Goal: Task Accomplishment & Management: Manage account settings

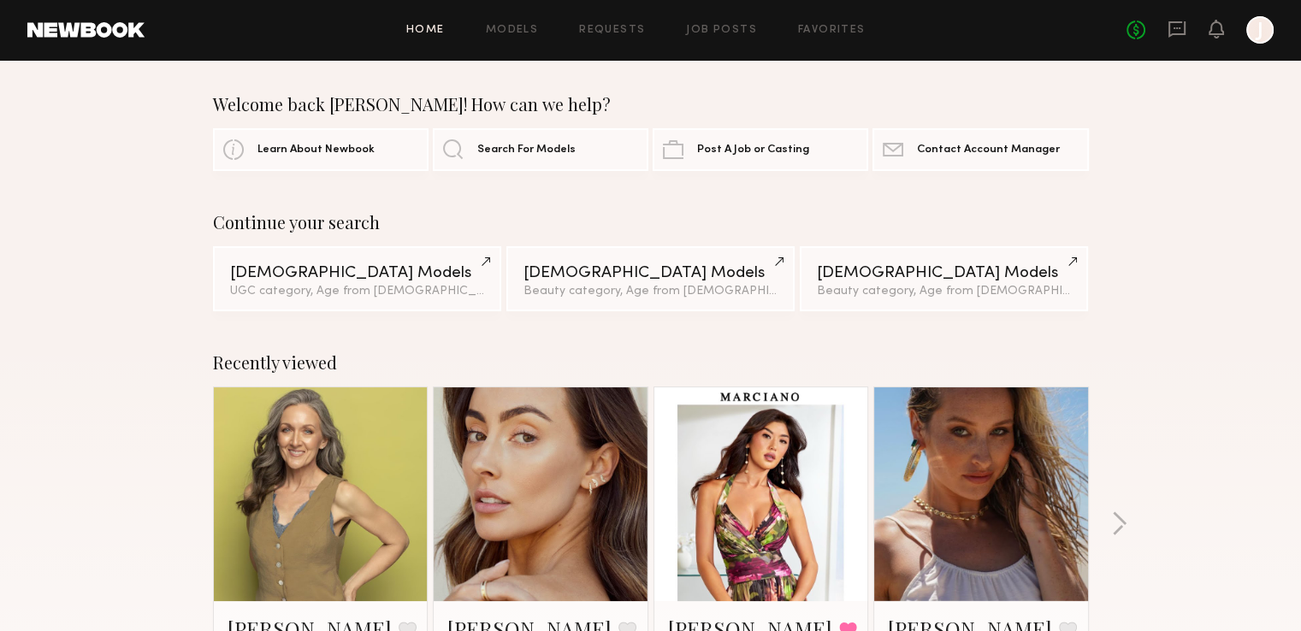
click at [1188, 26] on div "No fees up to $5,000 J" at bounding box center [1200, 29] width 147 height 27
click at [1187, 27] on div "No fees up to $5,000 J" at bounding box center [1200, 29] width 147 height 27
click at [1183, 34] on icon at bounding box center [1177, 29] width 17 height 16
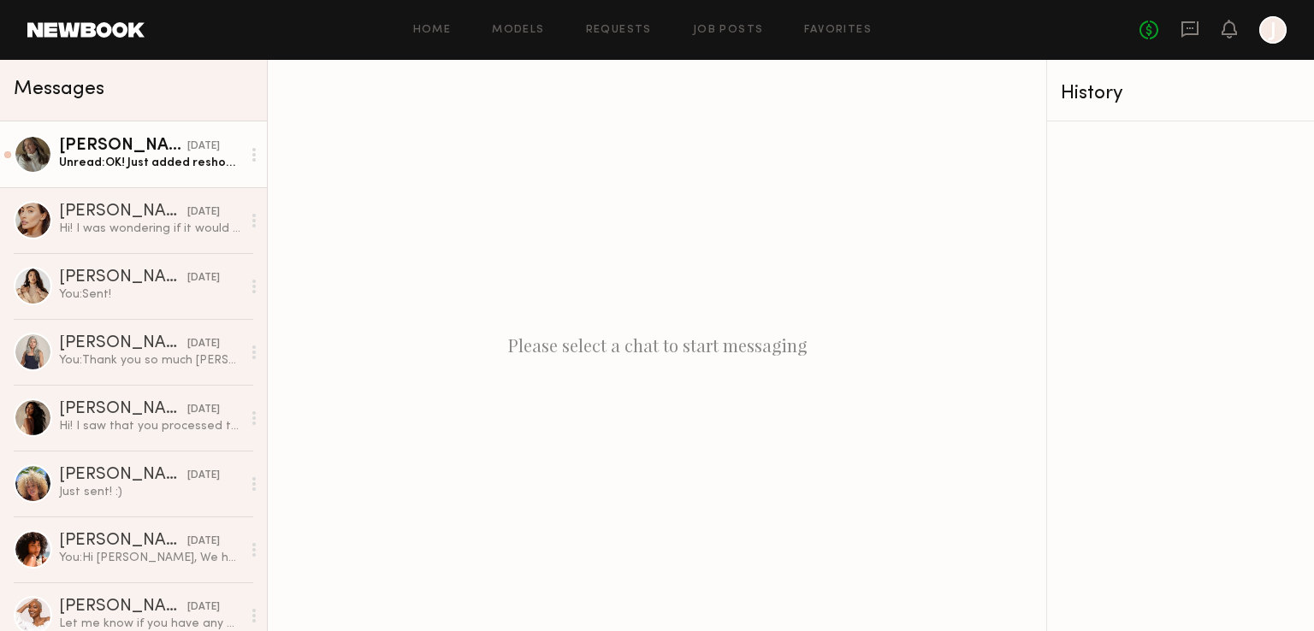
click at [187, 155] on div "[DATE]" at bounding box center [203, 147] width 33 height 16
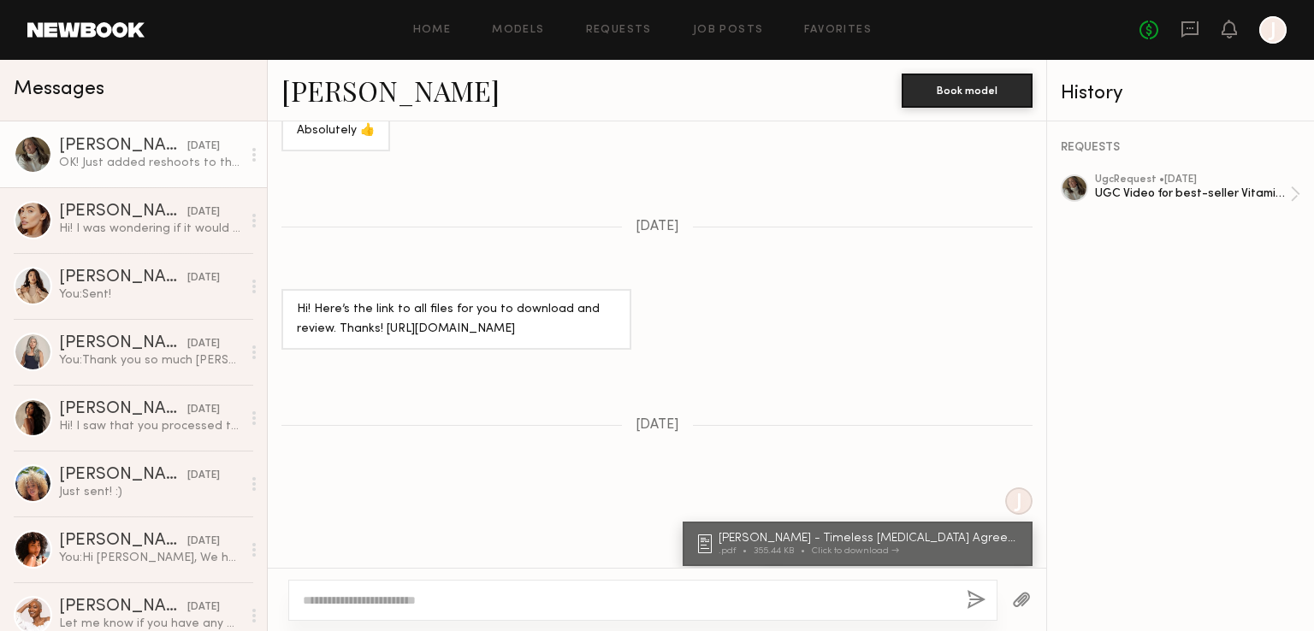
scroll to position [156, 0]
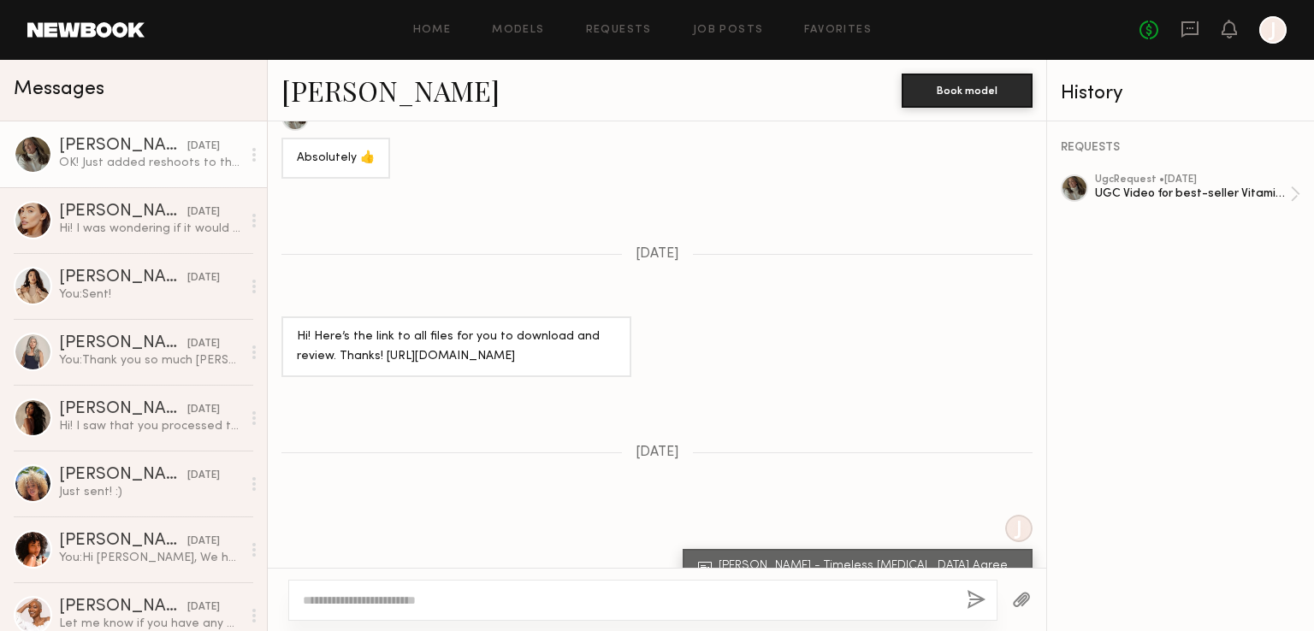
drag, startPoint x: 512, startPoint y: 378, endPoint x: 382, endPoint y: 357, distance: 131.8
click at [382, 357] on div "Hi! Here’s the link to all files for you to download and review. Thanks! https:…" at bounding box center [456, 347] width 319 height 39
copy div "https://drive.google.com/drive/folders/1-d9FYe_Ypc_DejThO24IqH7yRvBXeVhN"
click at [1227, 185] on div "ugc Request • 09/08/2025" at bounding box center [1192, 180] width 195 height 11
copy div "https://drive.google.com/drive/folders/1-d9FYe_Ypc_DejThO24IqH7yRvBXeVhN"
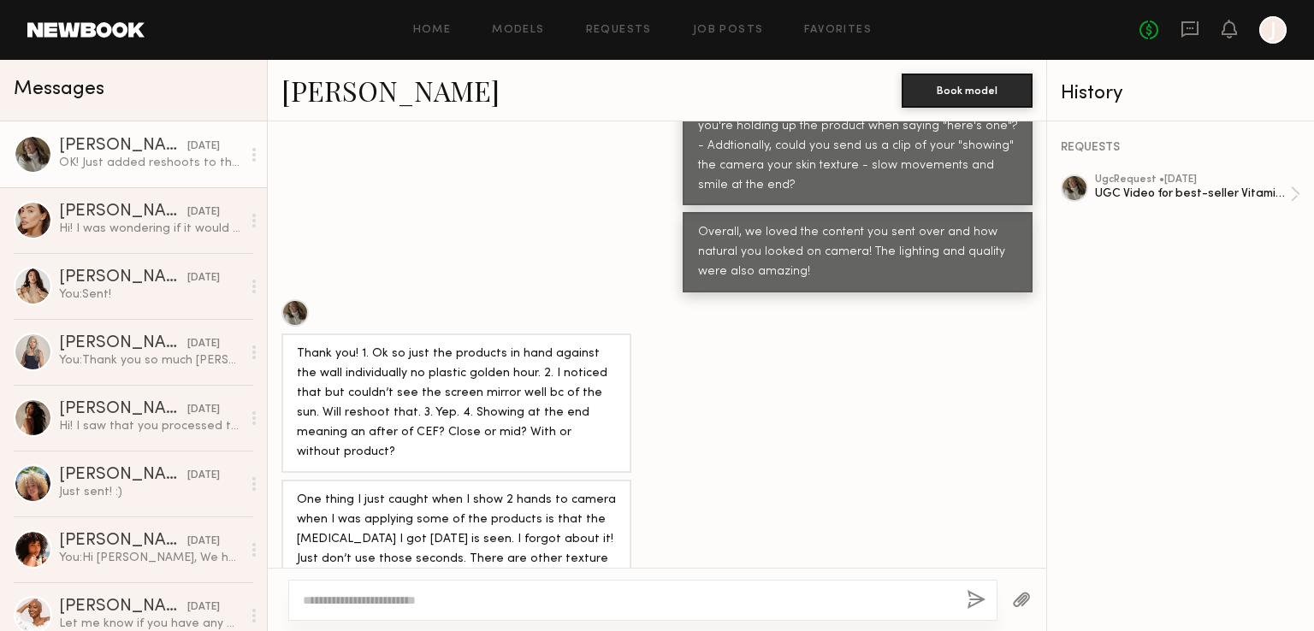
scroll to position [2760, 0]
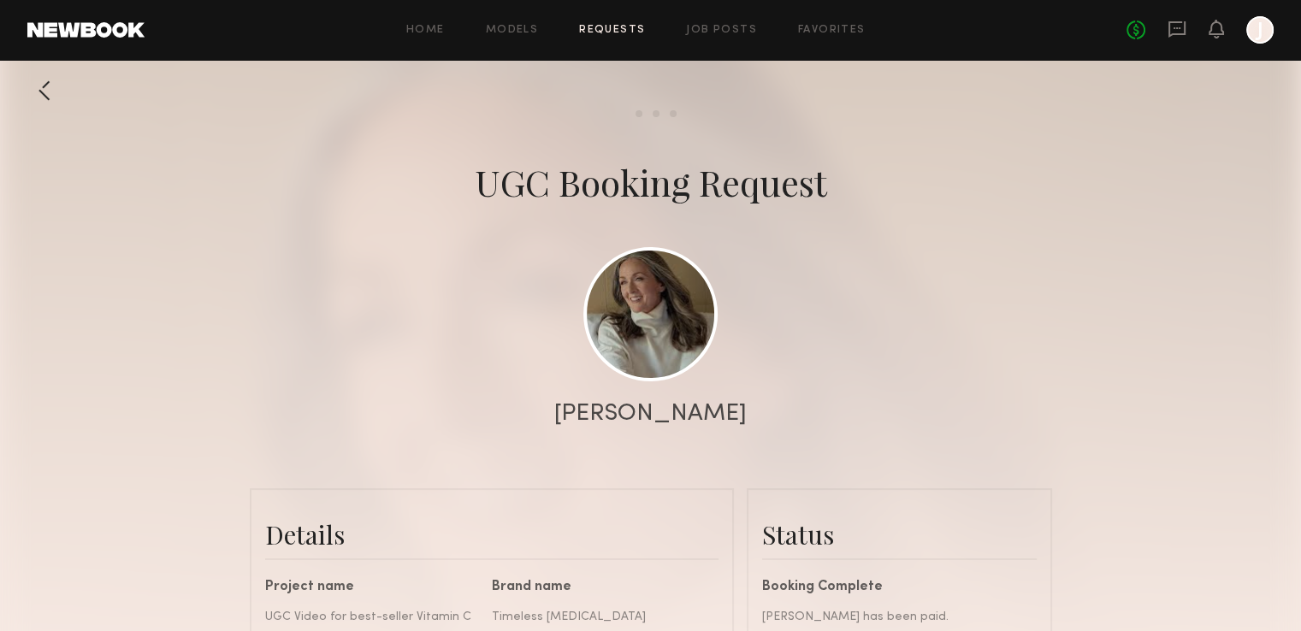
click at [684, 29] on div "Home Models Requests Job Posts Favorites Sign Out" at bounding box center [636, 30] width 982 height 11
click at [718, 27] on link "Job Posts" at bounding box center [721, 30] width 71 height 11
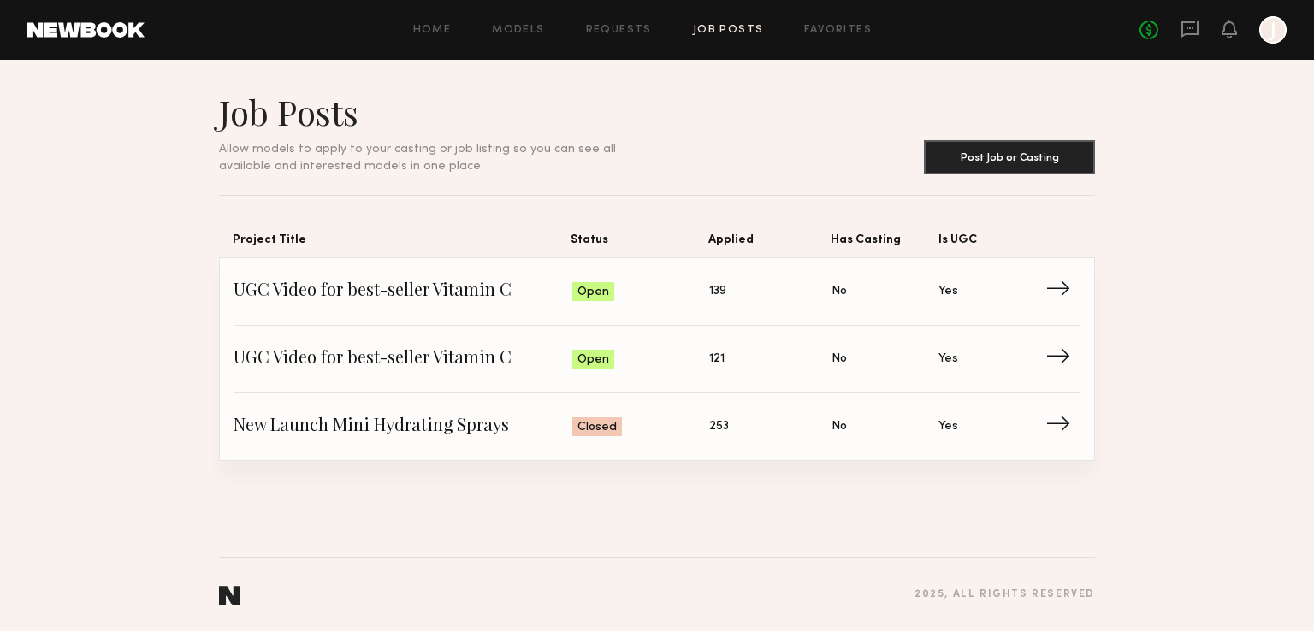
click at [1278, 31] on div at bounding box center [1272, 29] width 27 height 27
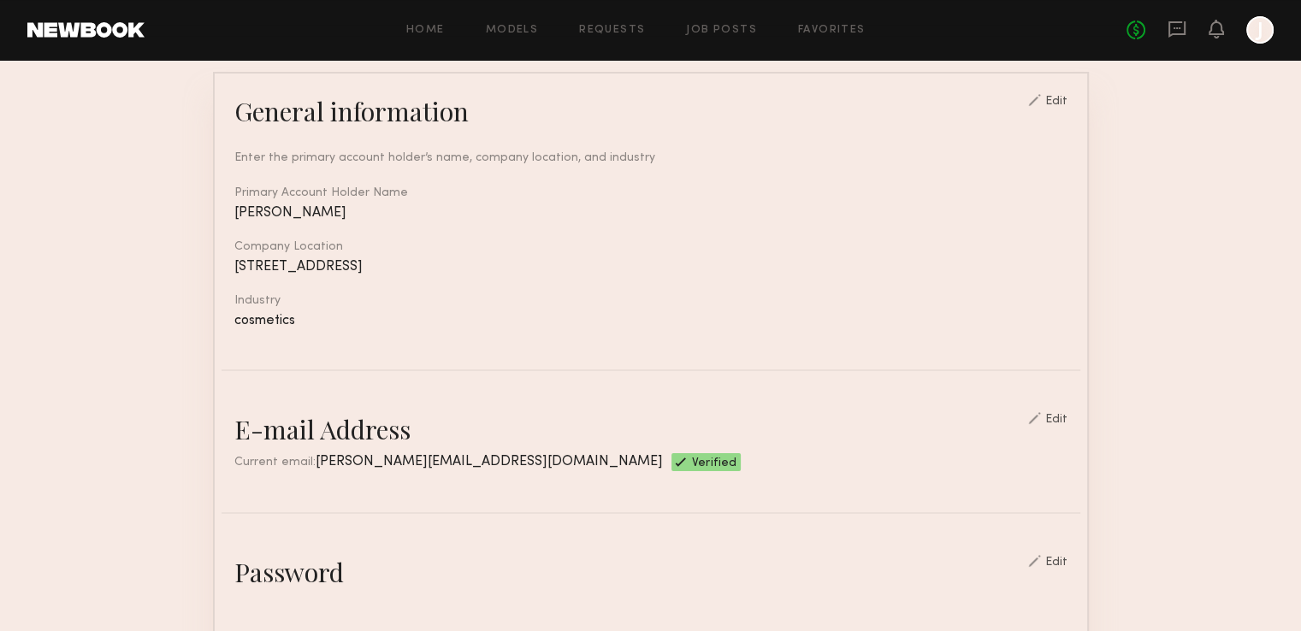
scroll to position [147, 0]
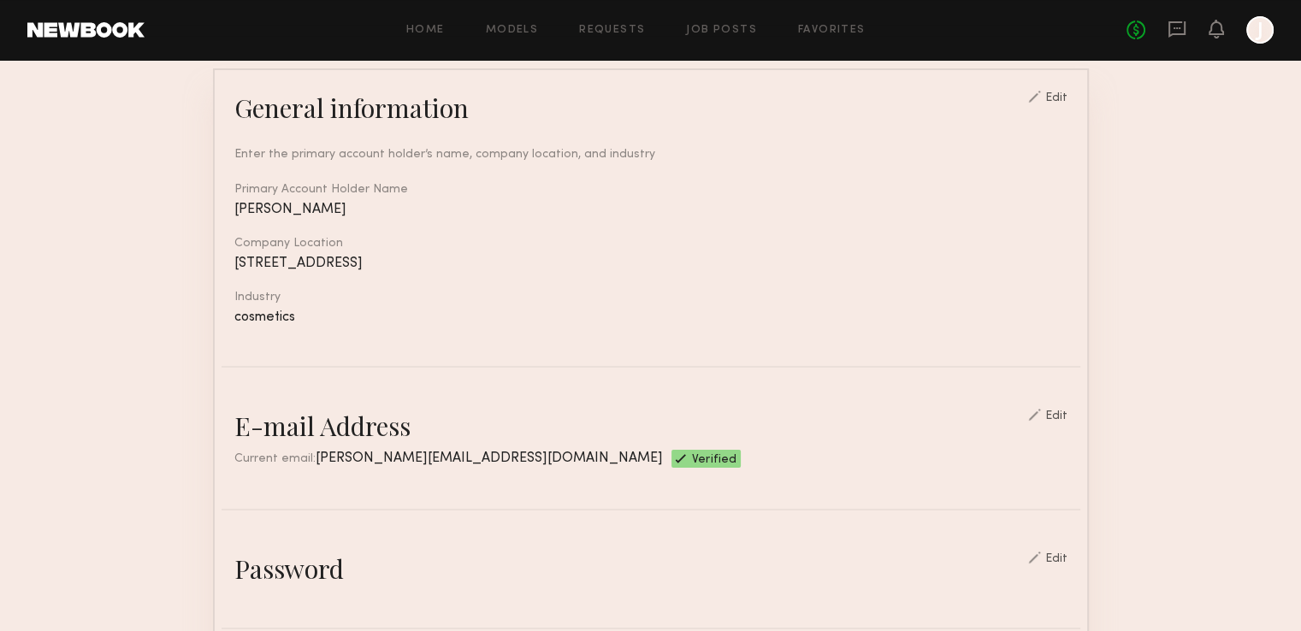
click at [832, 156] on div "Enter the primary account holder’s name, company location, and industry" at bounding box center [650, 154] width 833 height 18
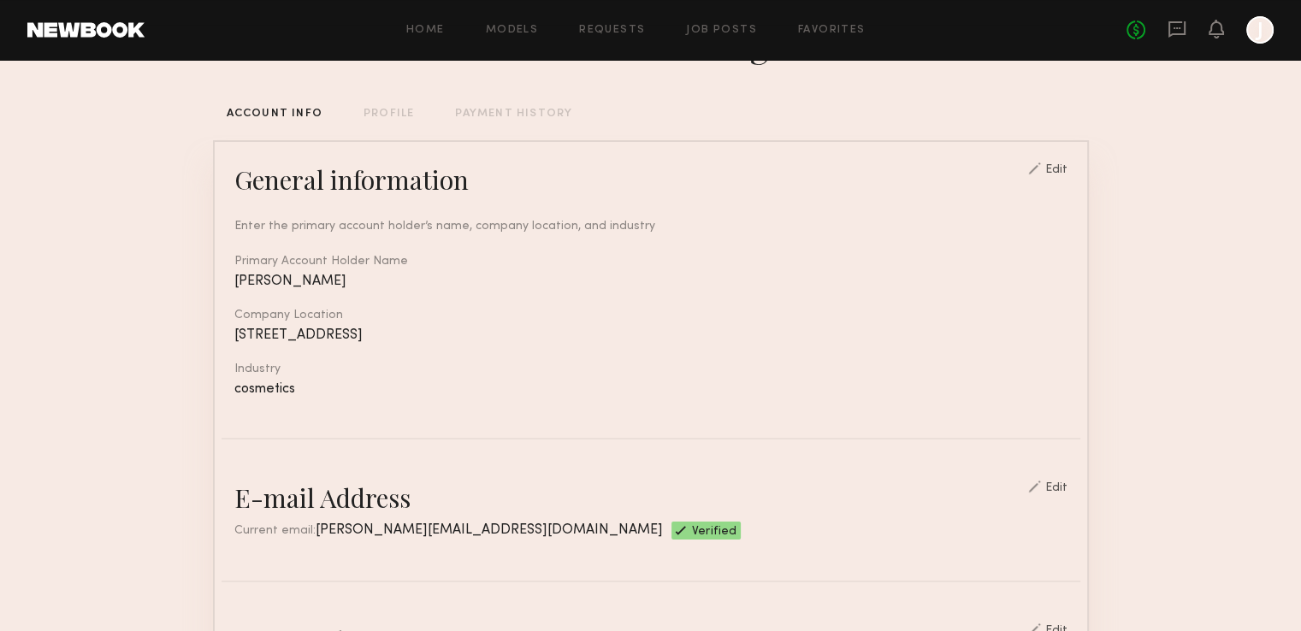
scroll to position [75, 0]
drag, startPoint x: 558, startPoint y: 350, endPoint x: 226, endPoint y: 349, distance: 332.0
click at [234, 343] on div "[STREET_ADDRESS]" at bounding box center [650, 336] width 833 height 15
copy div "[STREET_ADDRESS]"
click at [1064, 168] on div "Edit" at bounding box center [1056, 170] width 22 height 12
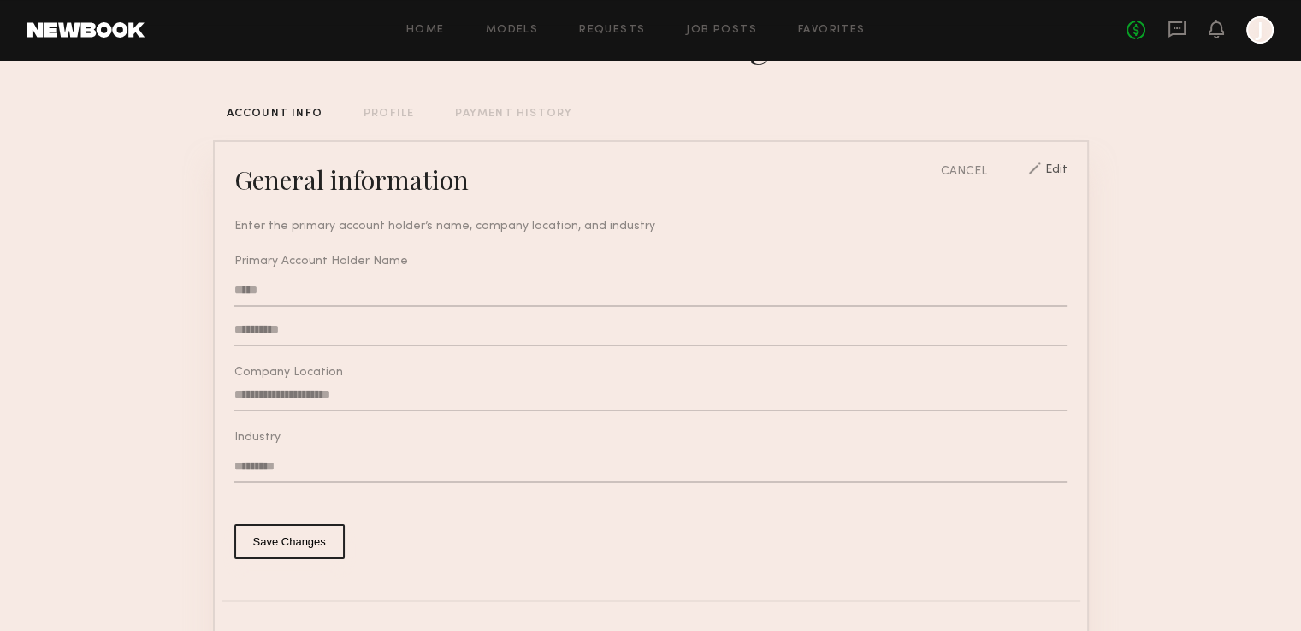
type input "**********"
click at [974, 179] on div "CANCEL" at bounding box center [964, 172] width 46 height 18
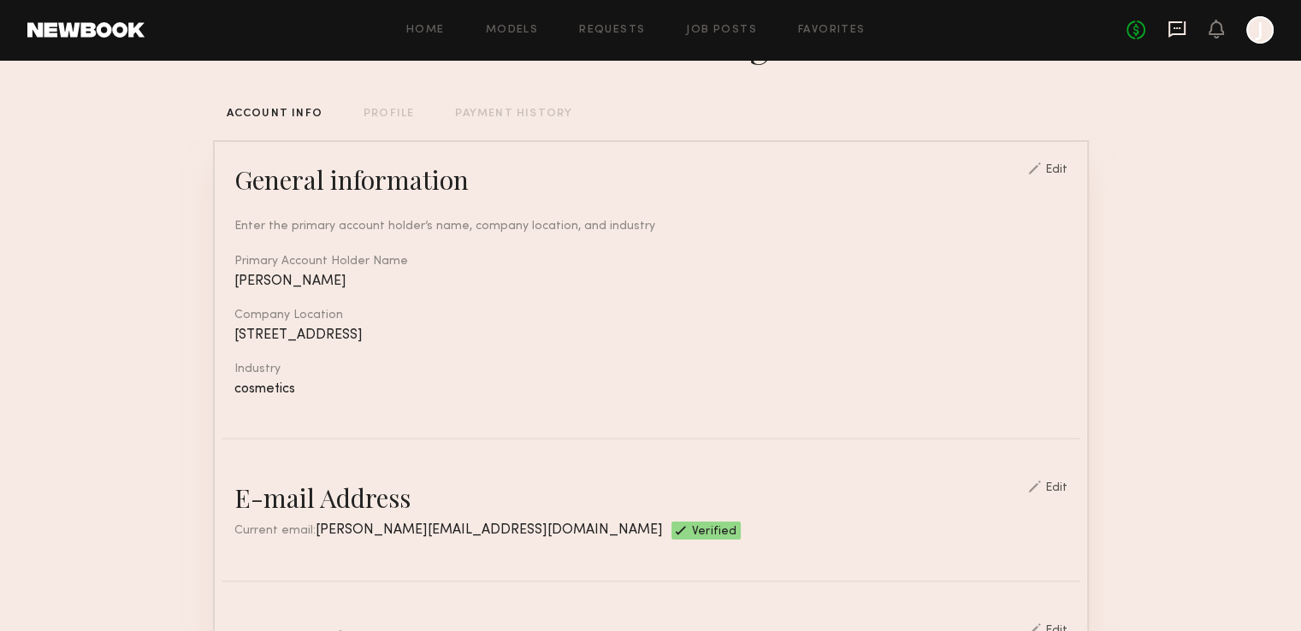
click at [1170, 34] on icon at bounding box center [1177, 29] width 17 height 16
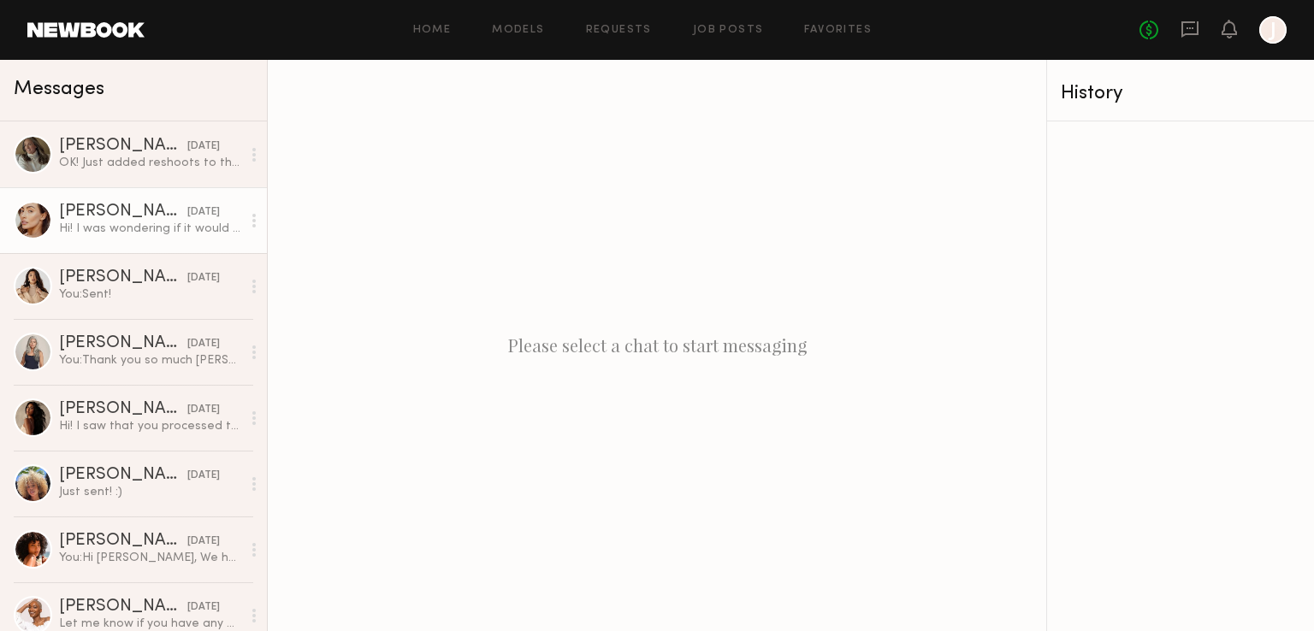
click at [119, 217] on div "[PERSON_NAME]" at bounding box center [123, 212] width 128 height 17
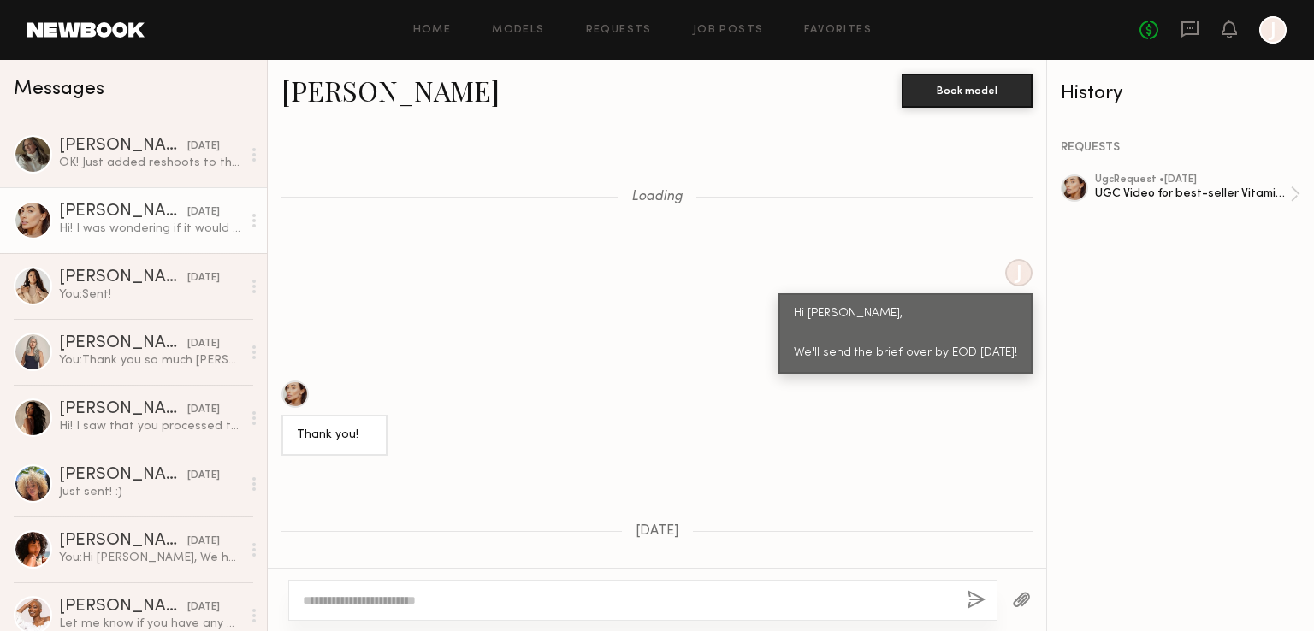
scroll to position [1213, 0]
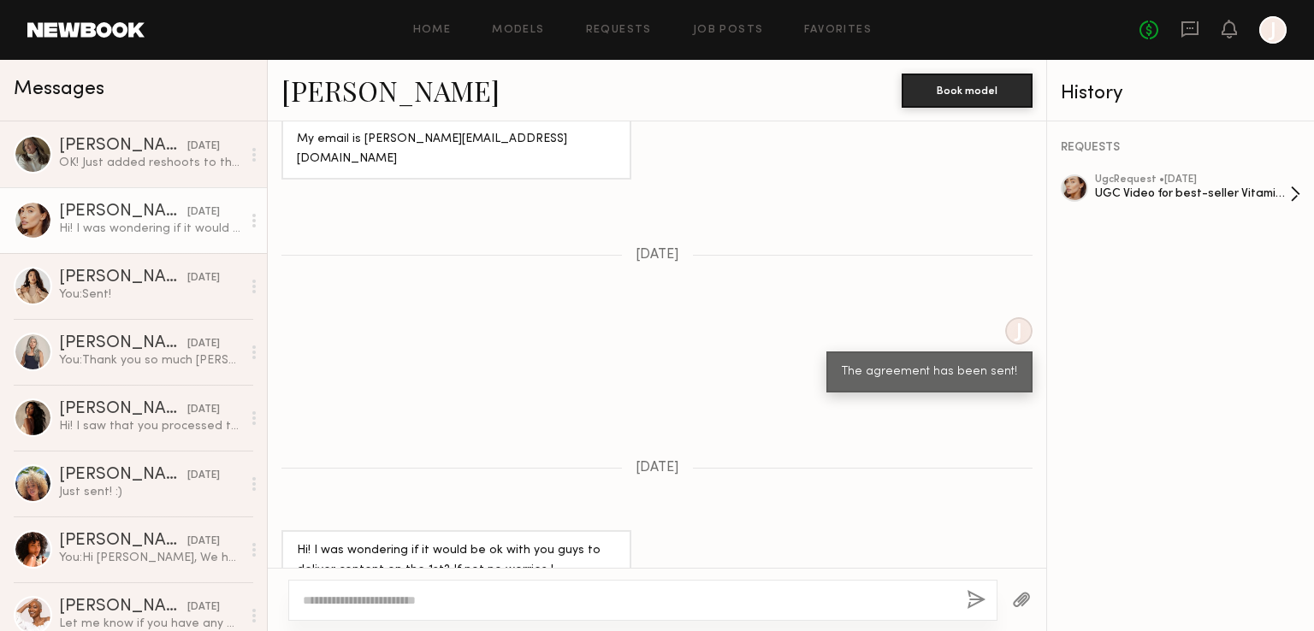
click at [1290, 197] on link "ugc Request • 09/03/2025 UGC Video for best-seller Vitamin C" at bounding box center [1197, 194] width 205 height 39
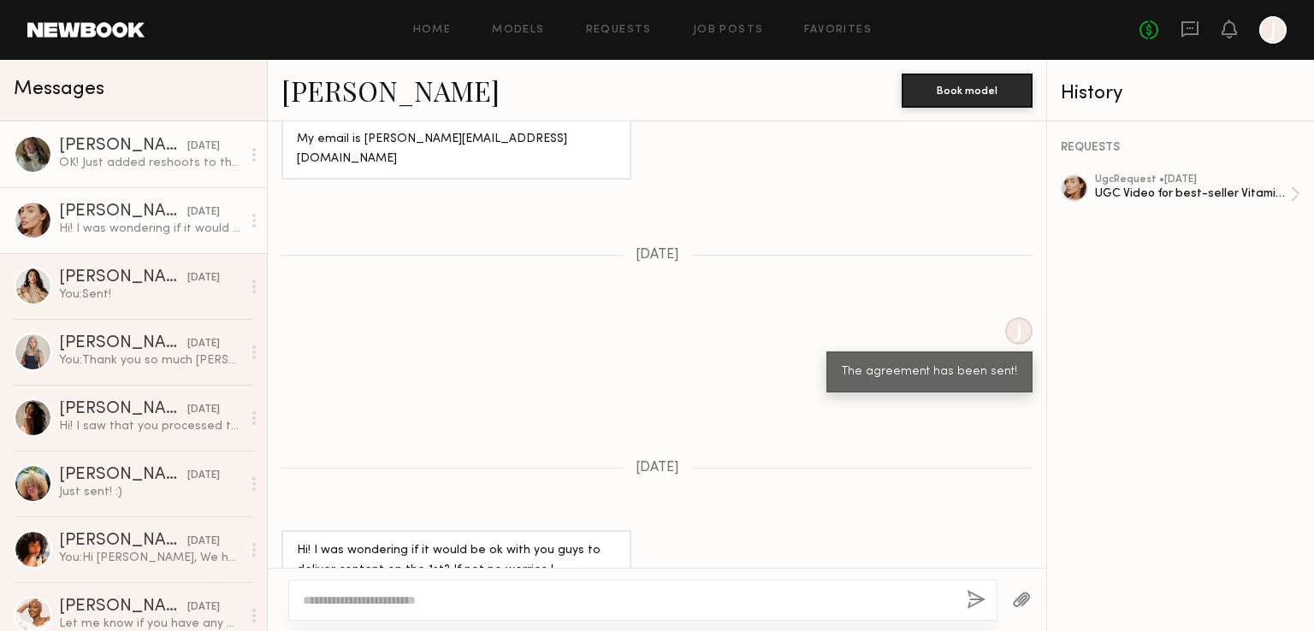
click at [130, 150] on div "Alexis K." at bounding box center [123, 146] width 128 height 17
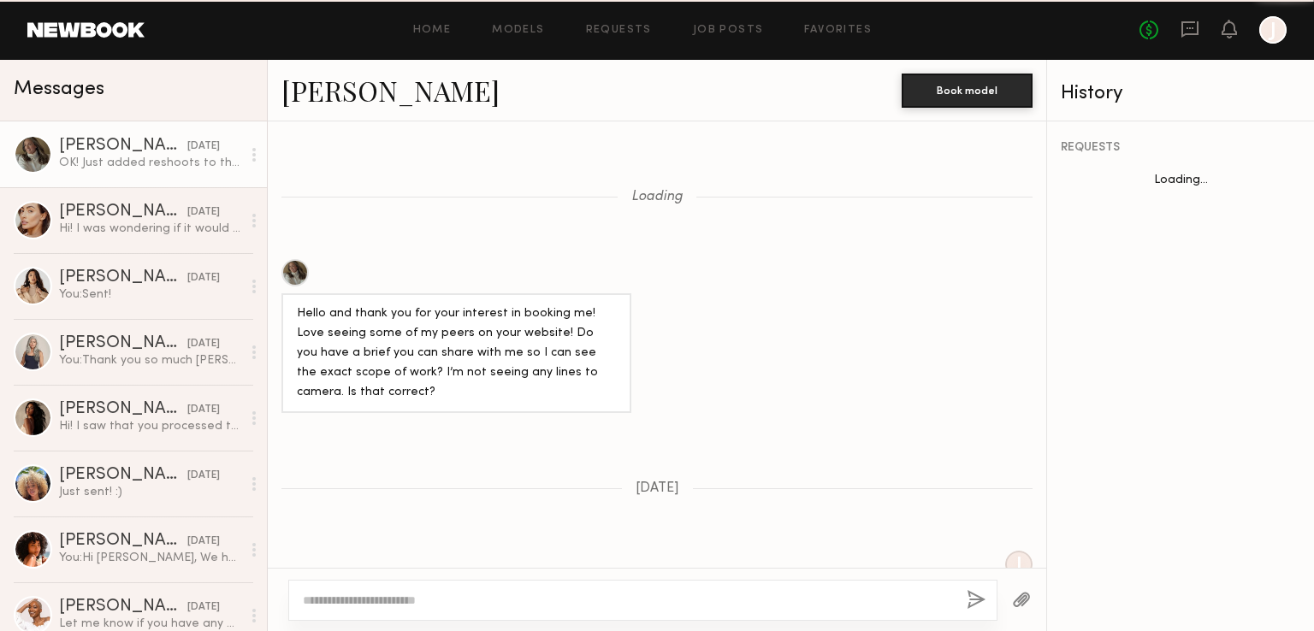
scroll to position [6622, 0]
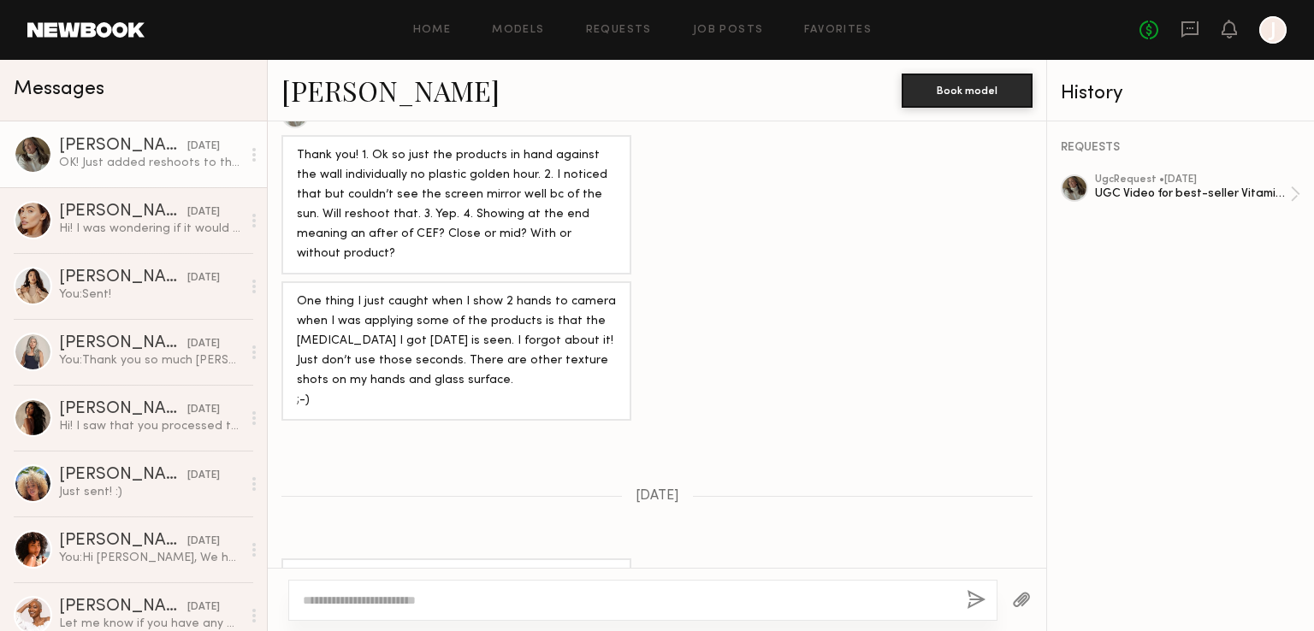
click at [1121, 197] on div "UGC Video for best-seller Vitamin C" at bounding box center [1192, 194] width 195 height 16
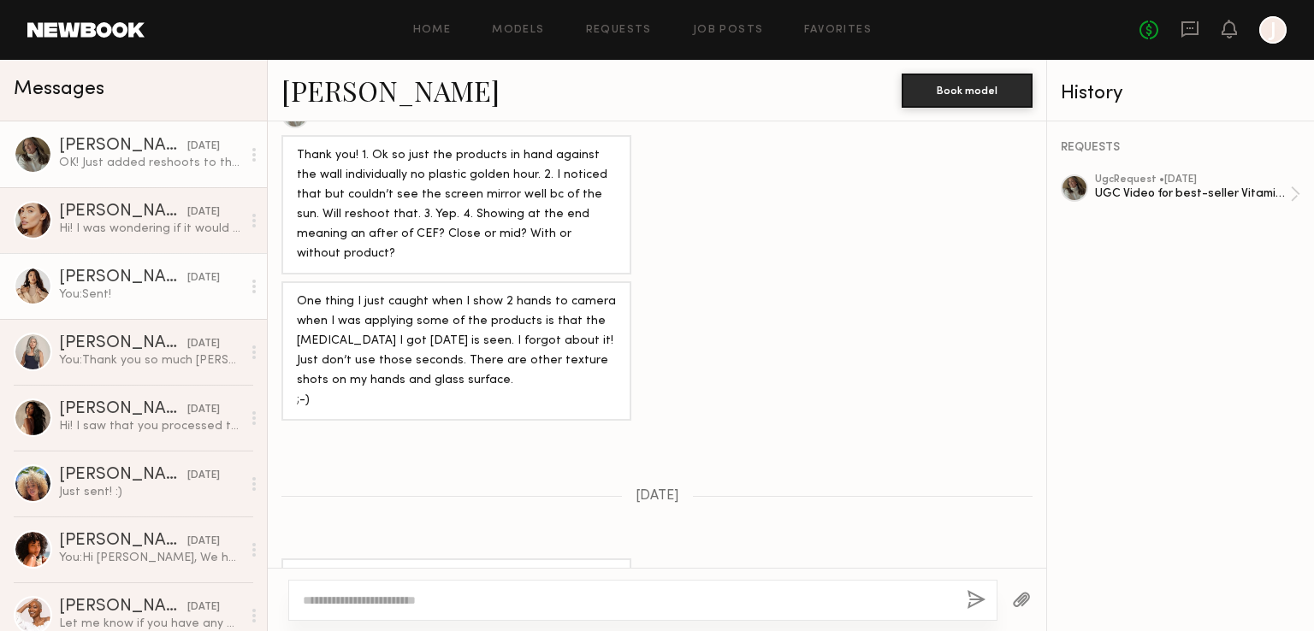
click at [125, 301] on div "You: Sent!" at bounding box center [150, 295] width 182 height 16
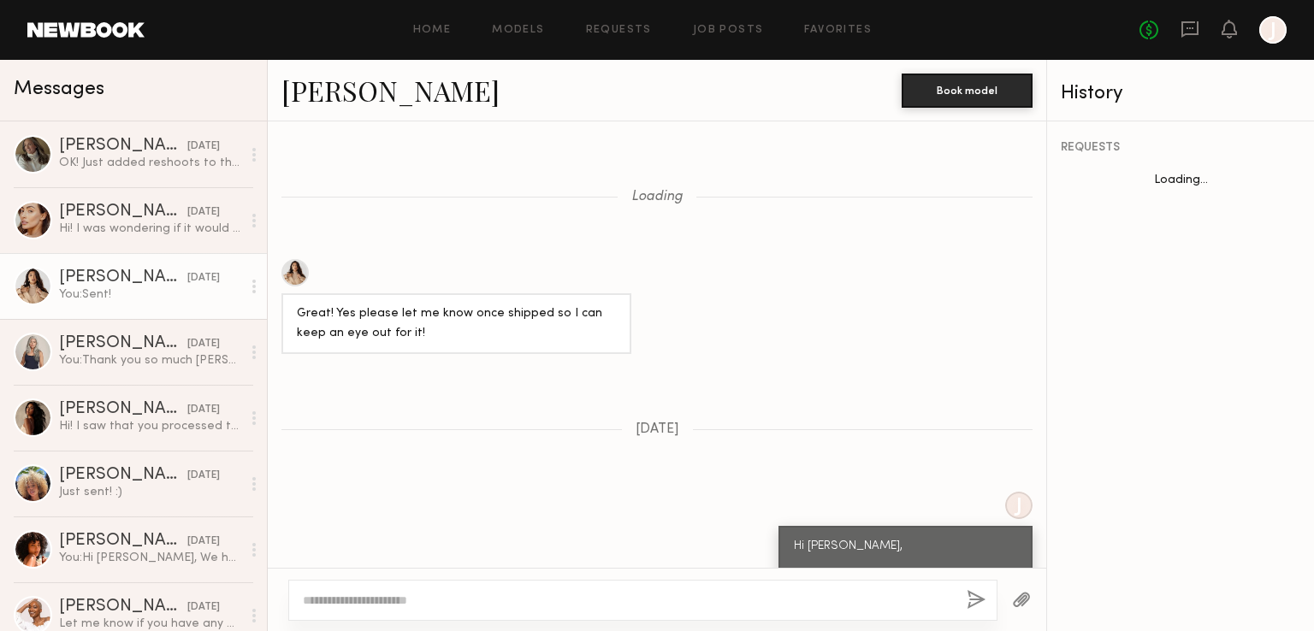
scroll to position [1487, 0]
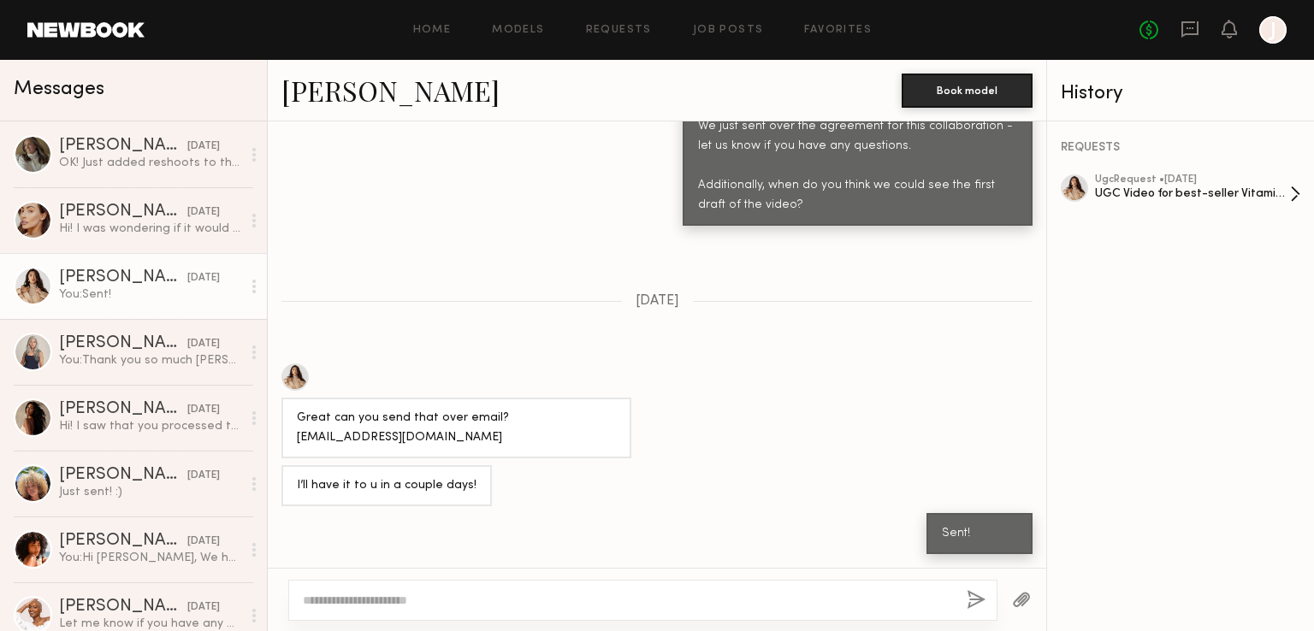
click at [1184, 196] on div "UGC Video for best-seller Vitamin C" at bounding box center [1192, 194] width 195 height 16
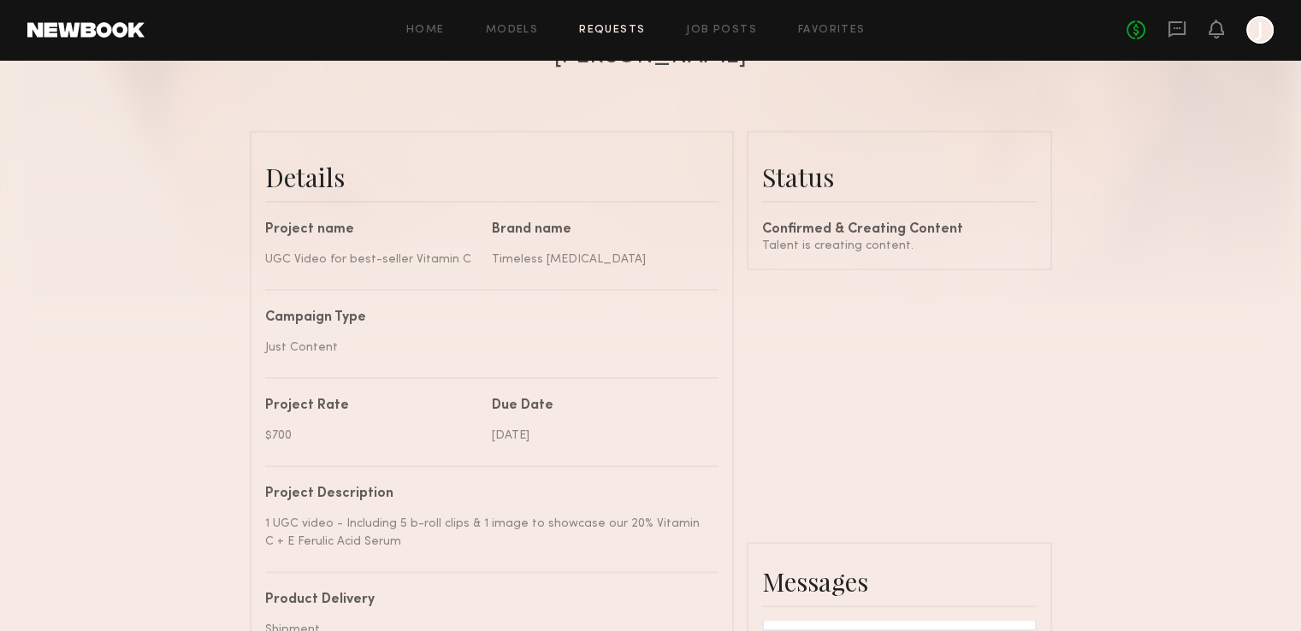
scroll to position [352, 0]
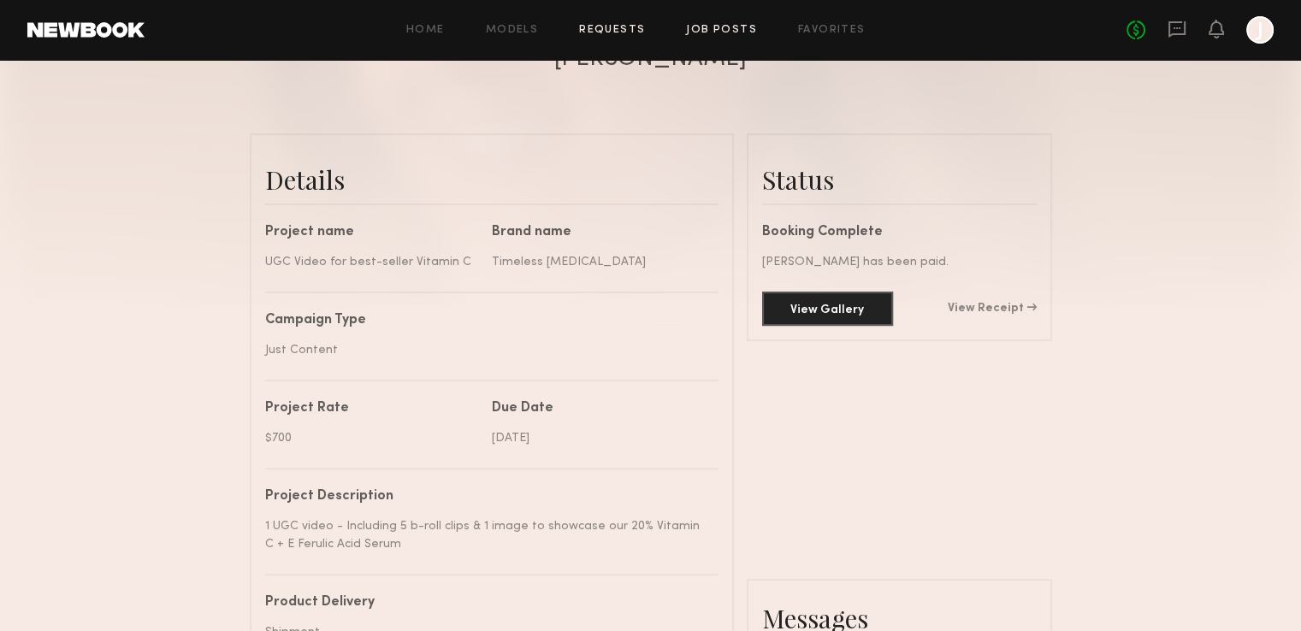
scroll to position [324, 0]
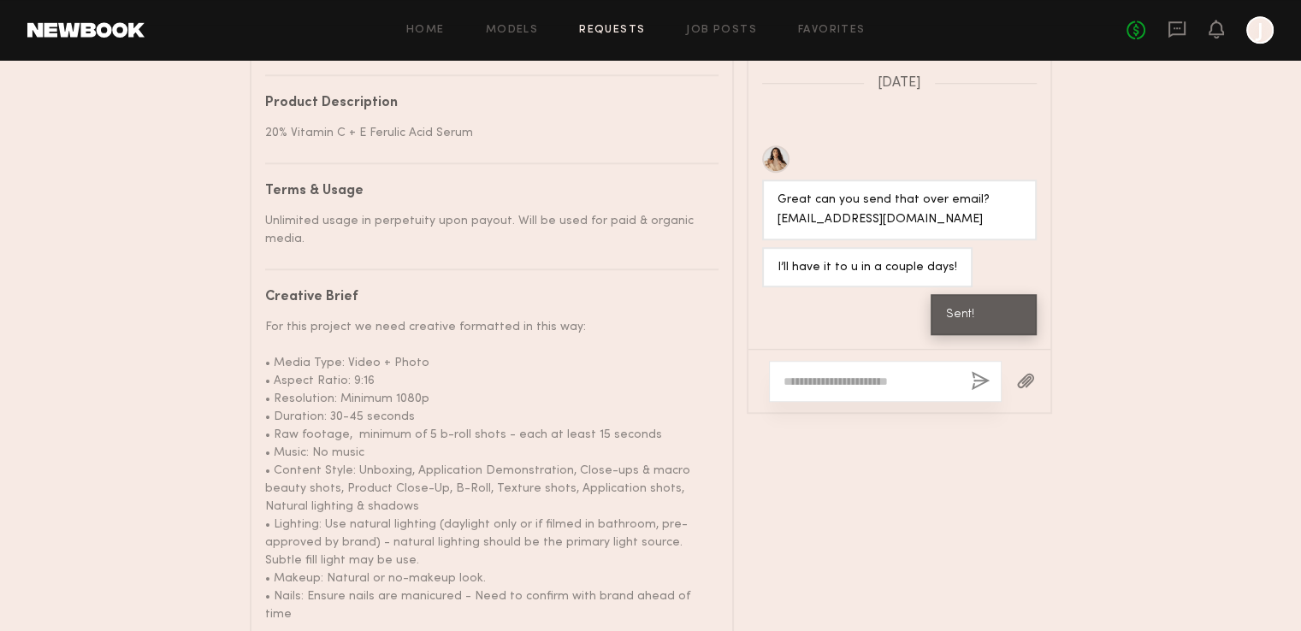
scroll to position [1125, 0]
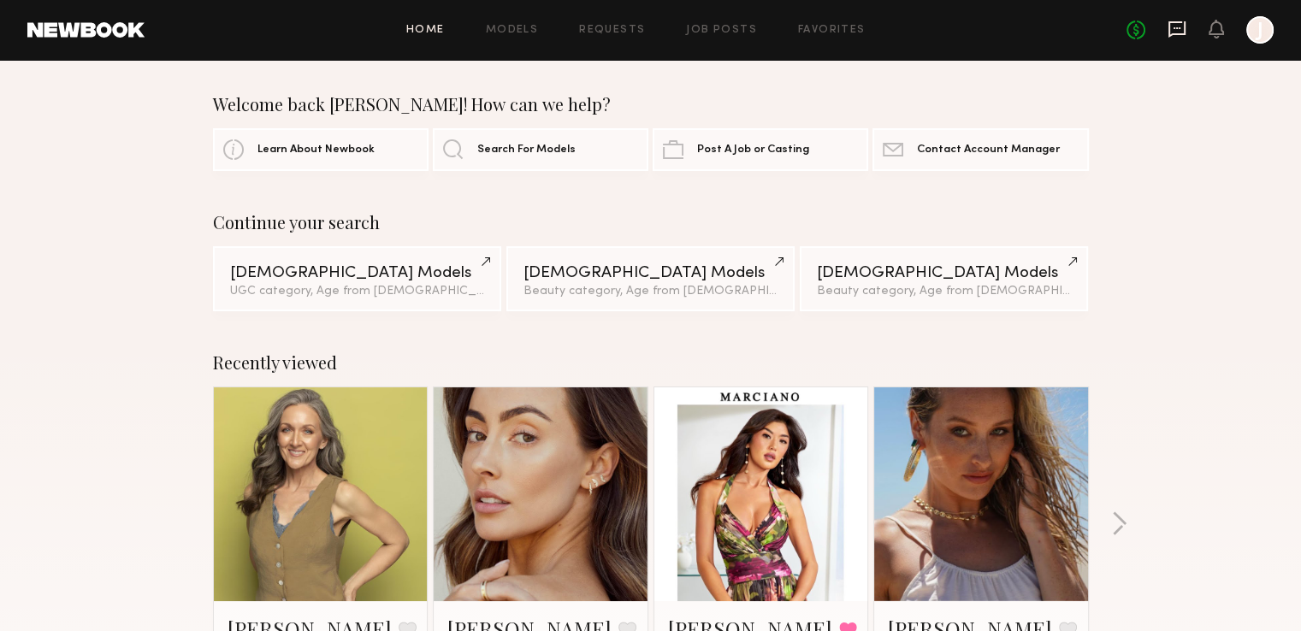
click at [1181, 34] on icon at bounding box center [1177, 29] width 17 height 16
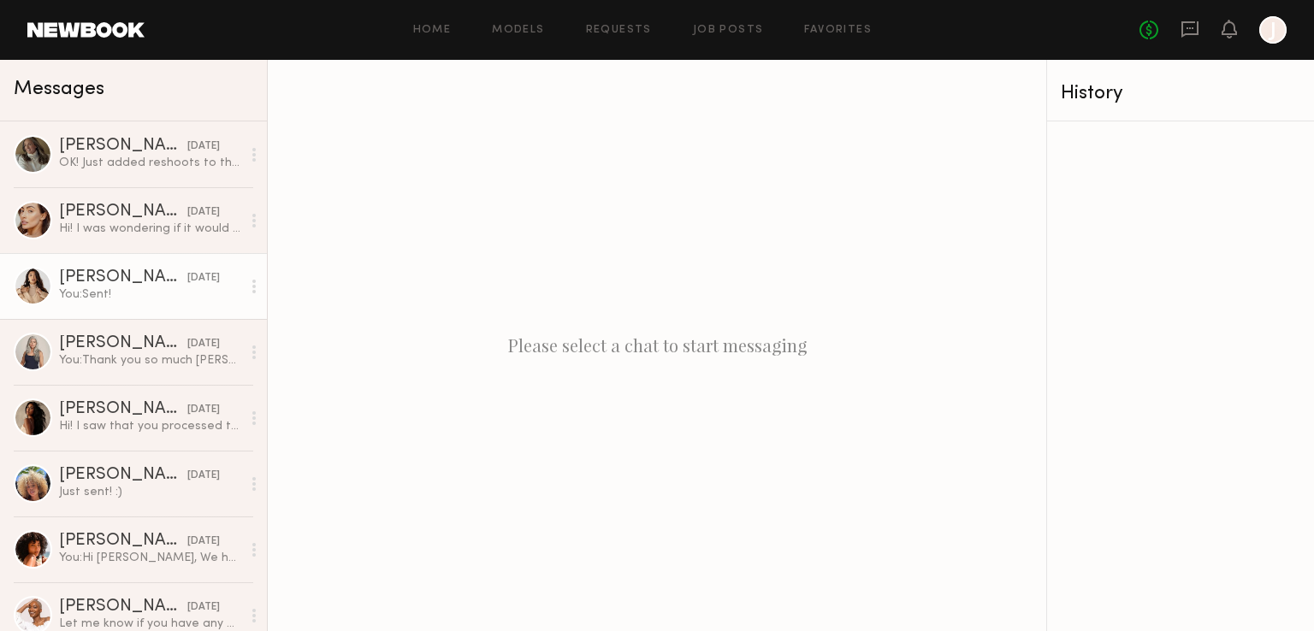
click at [187, 280] on div "[DATE]" at bounding box center [203, 278] width 33 height 16
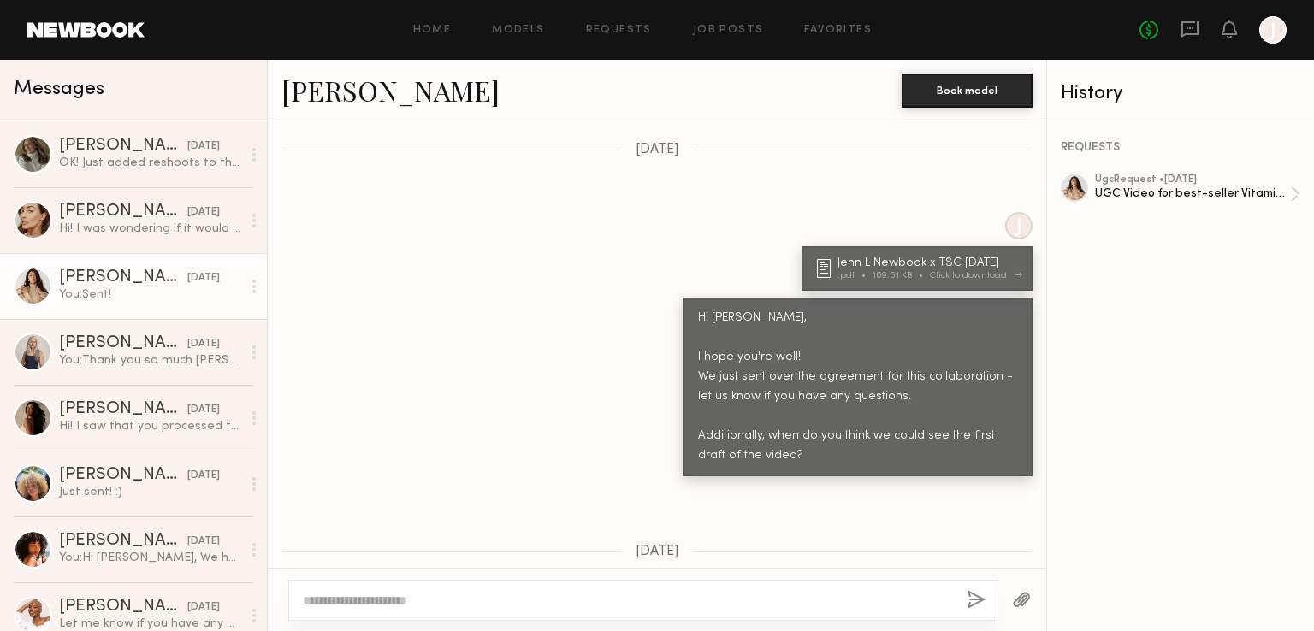
scroll to position [1891, 0]
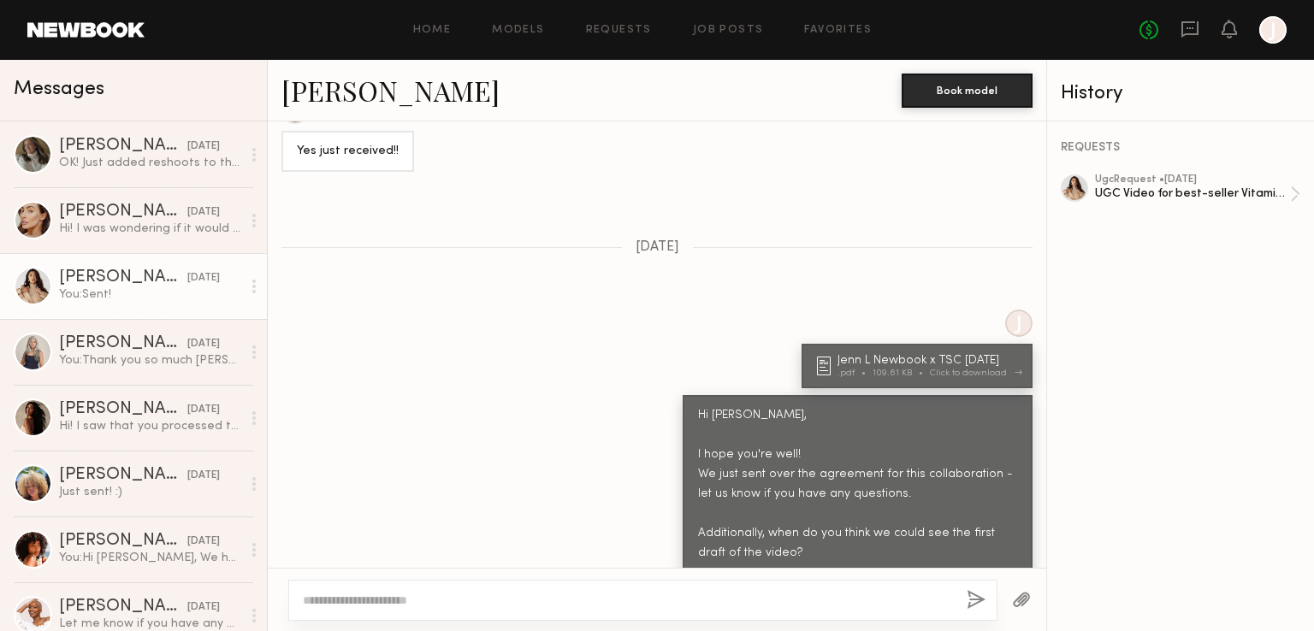
click at [930, 369] on div "Click to download" at bounding box center [973, 373] width 87 height 9
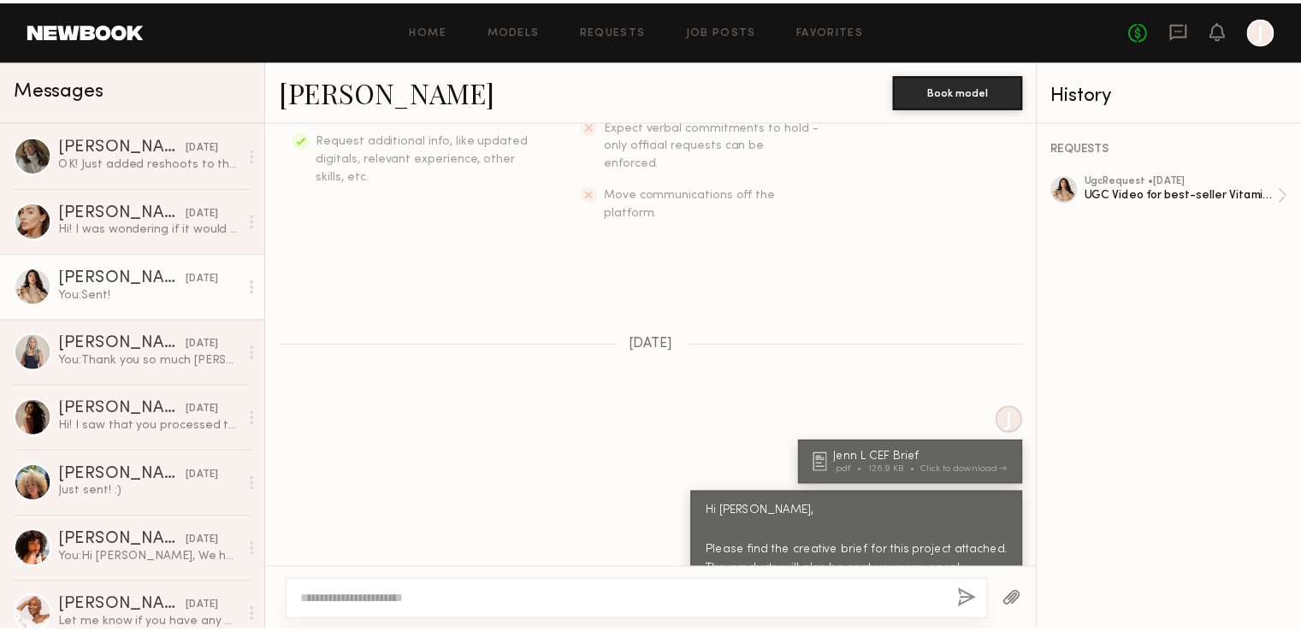
scroll to position [383, 0]
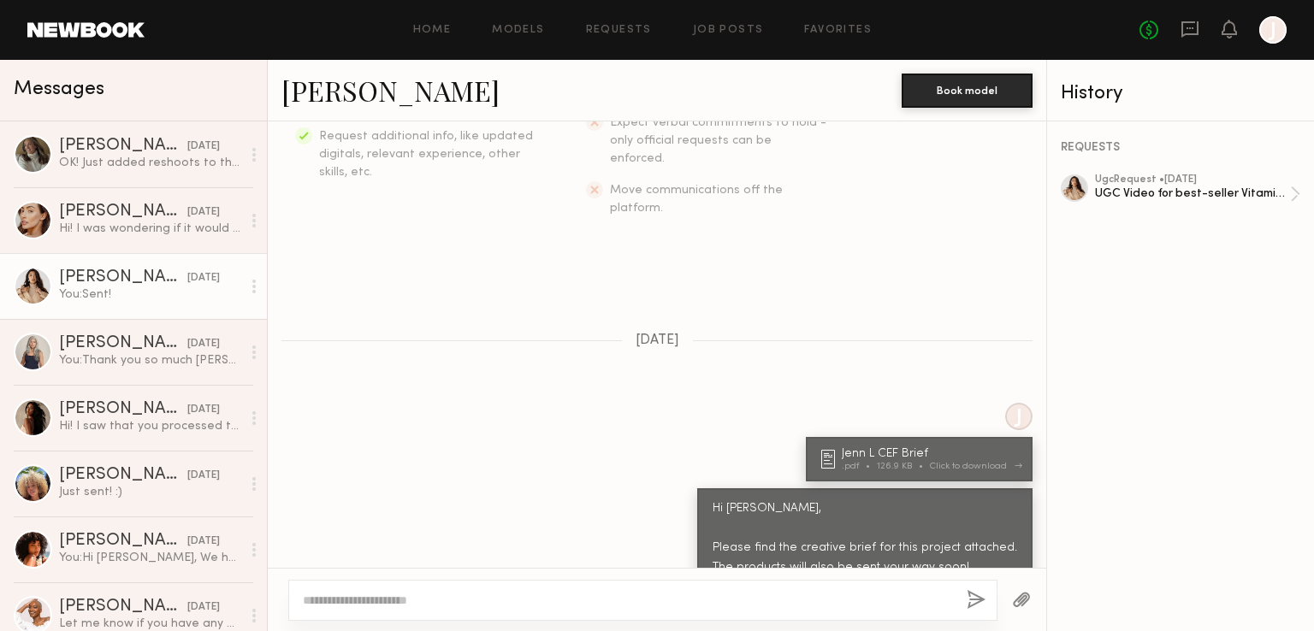
click at [904, 462] on div "126.9 KB" at bounding box center [903, 466] width 53 height 9
click at [1265, 25] on div at bounding box center [1272, 29] width 27 height 27
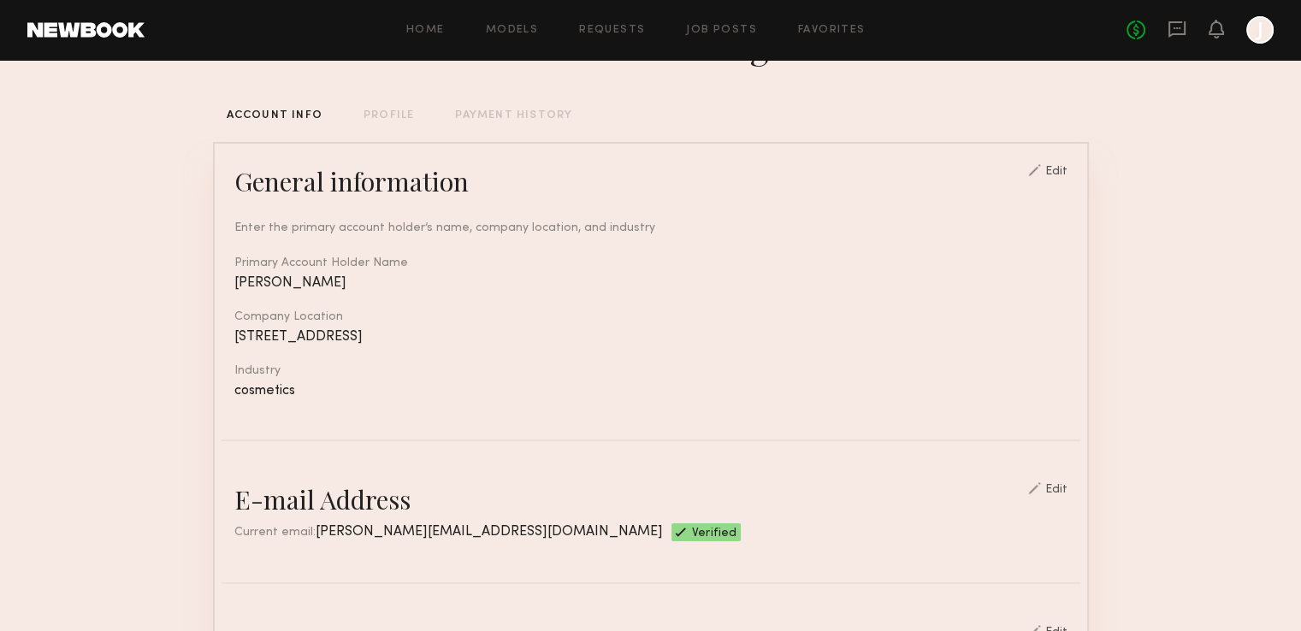
scroll to position [80, 0]
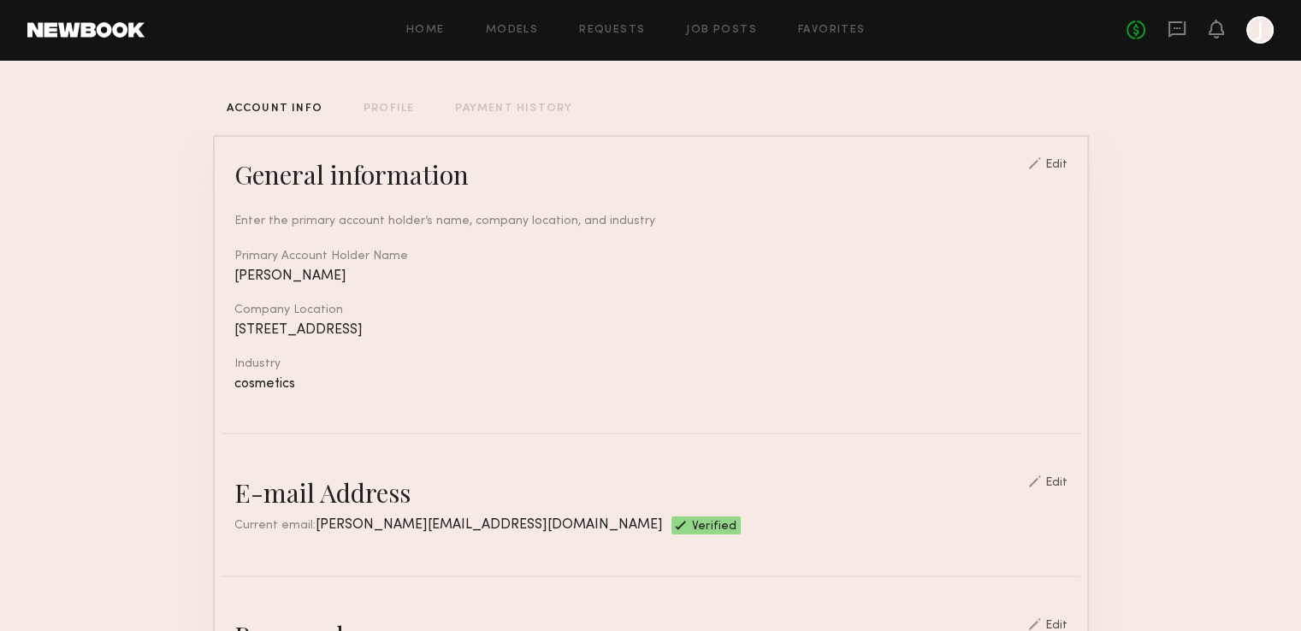
click at [1063, 170] on div "Edit" at bounding box center [1056, 165] width 22 height 12
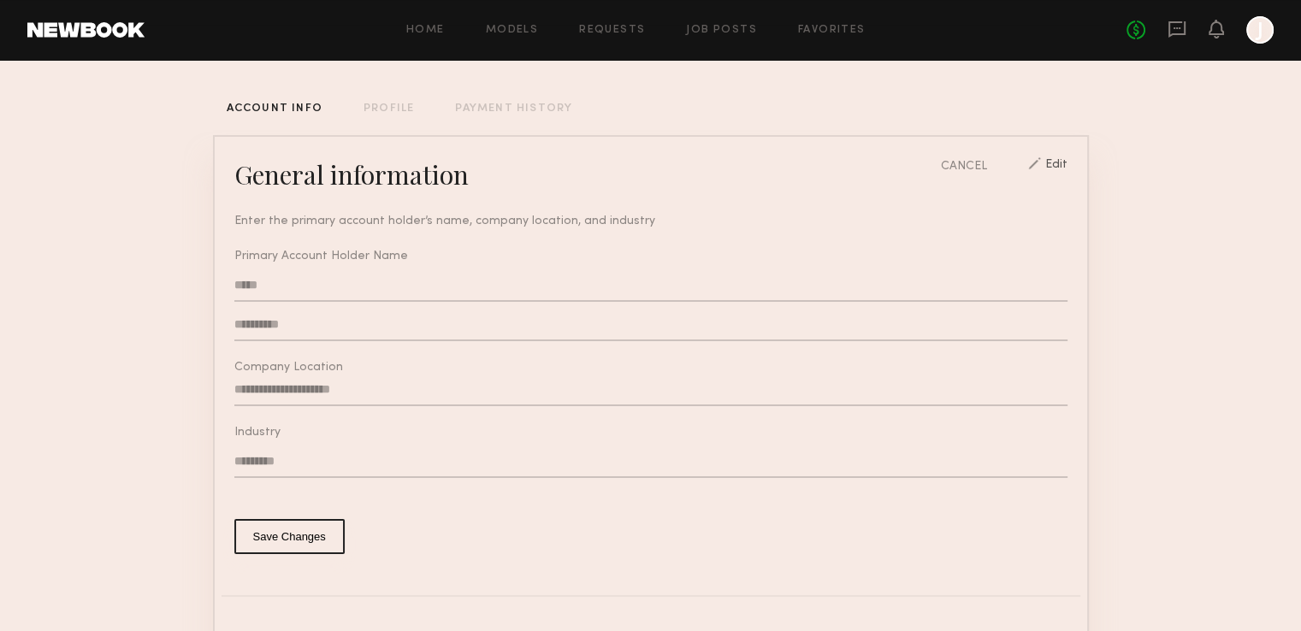
type input "**********"
click at [521, 398] on input "**********" at bounding box center [650, 390] width 833 height 33
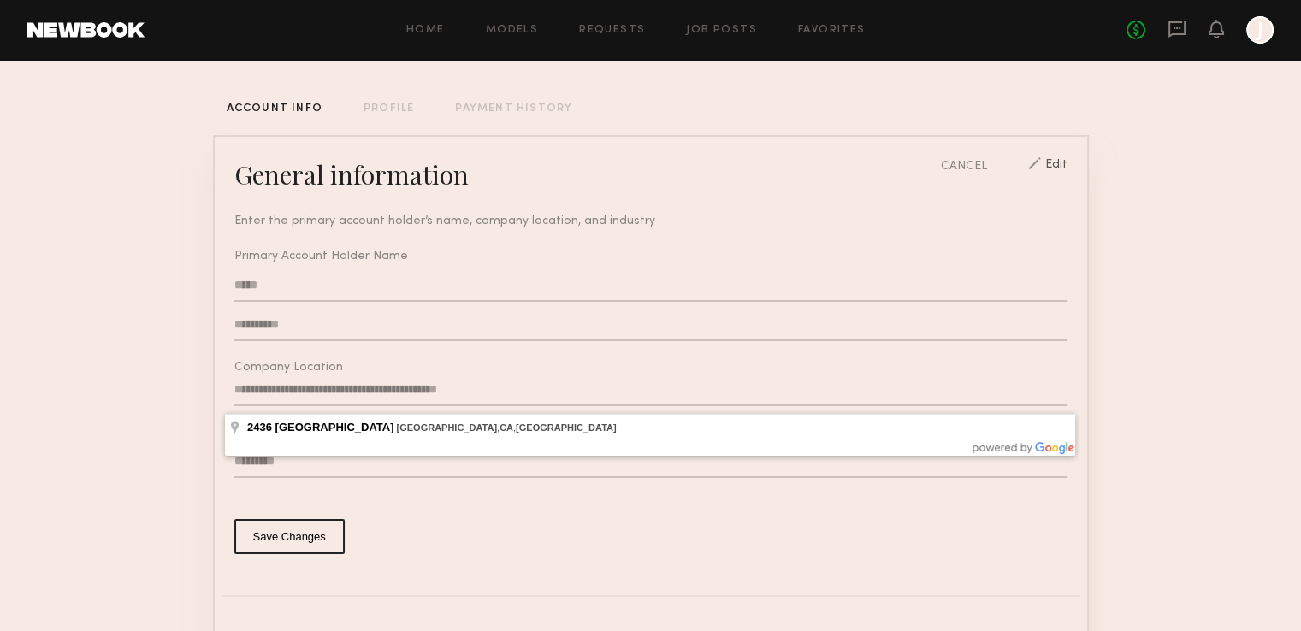
click at [521, 398] on input "**********" at bounding box center [650, 390] width 833 height 33
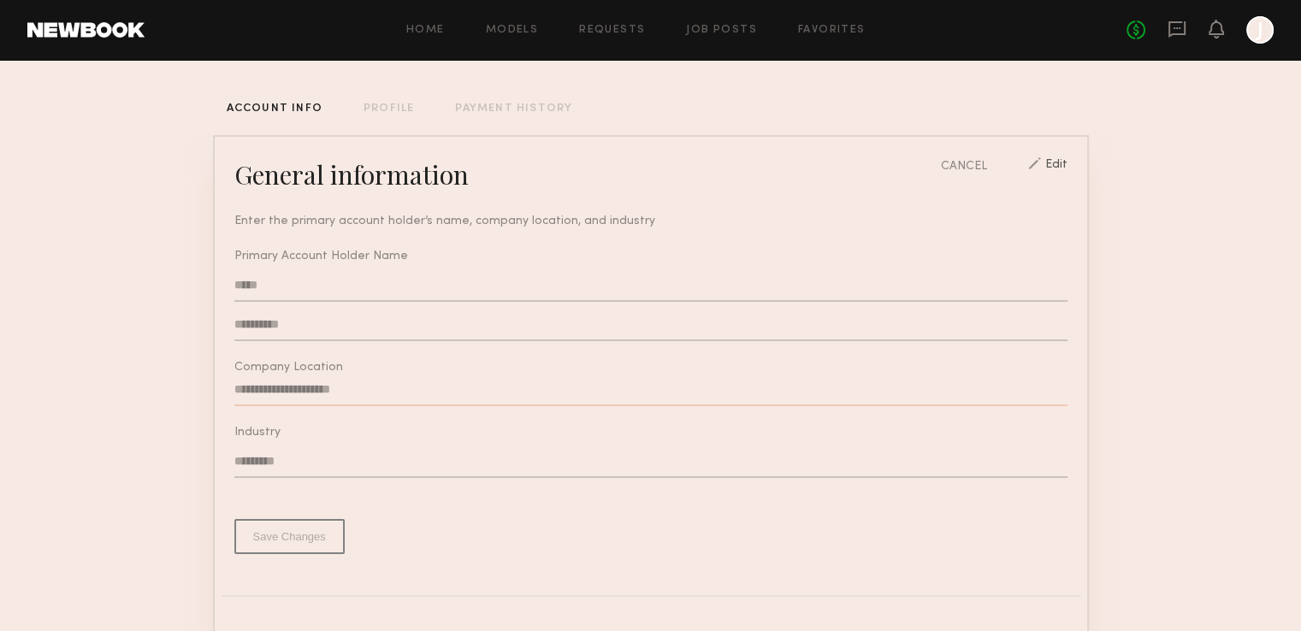
paste input "**********"
type input "**********"
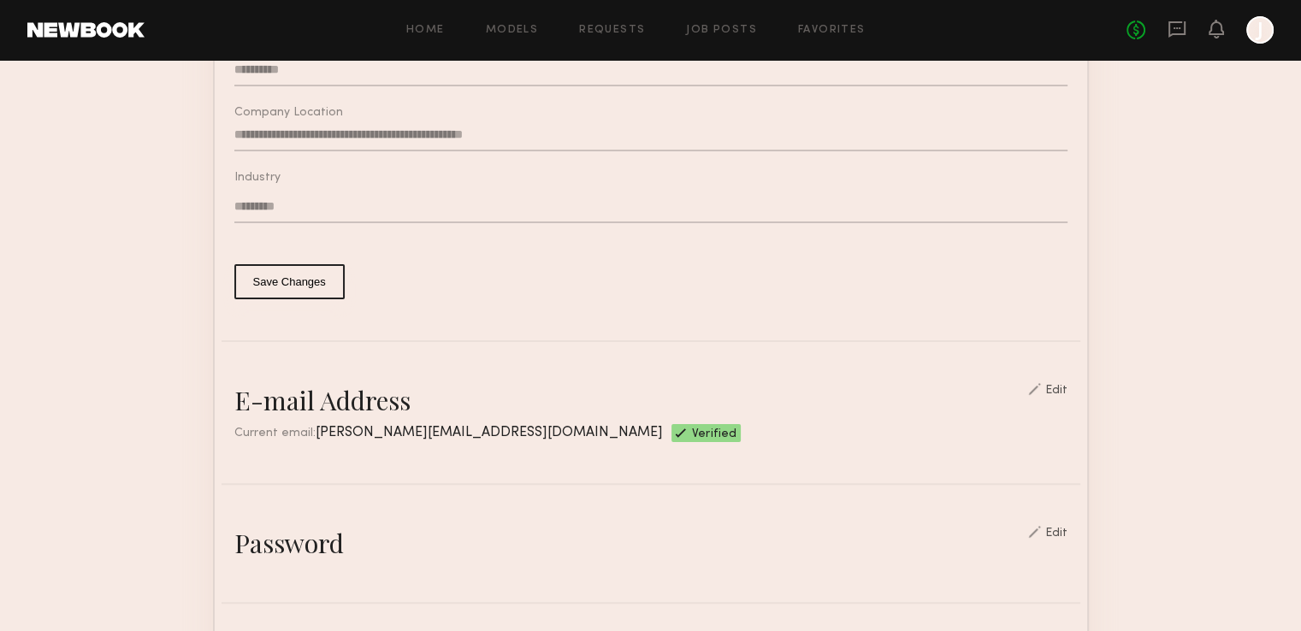
scroll to position [331, 0]
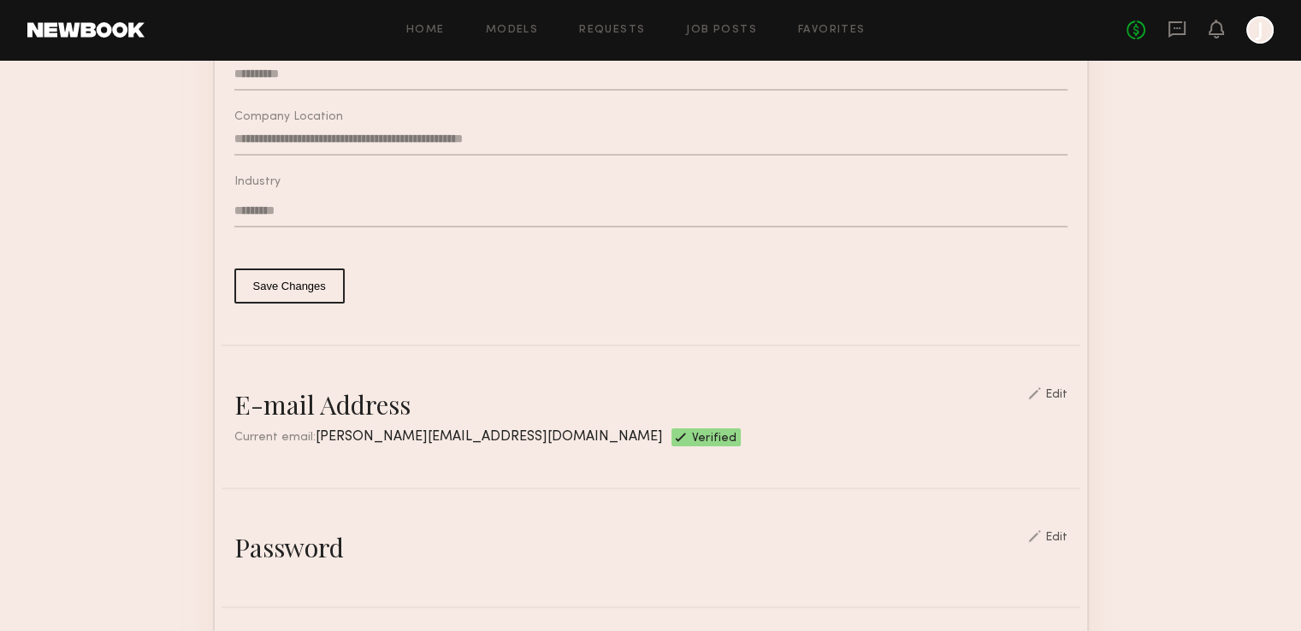
click at [304, 288] on button "Save Changes" at bounding box center [289, 286] width 110 height 35
